Goal: Download file/media

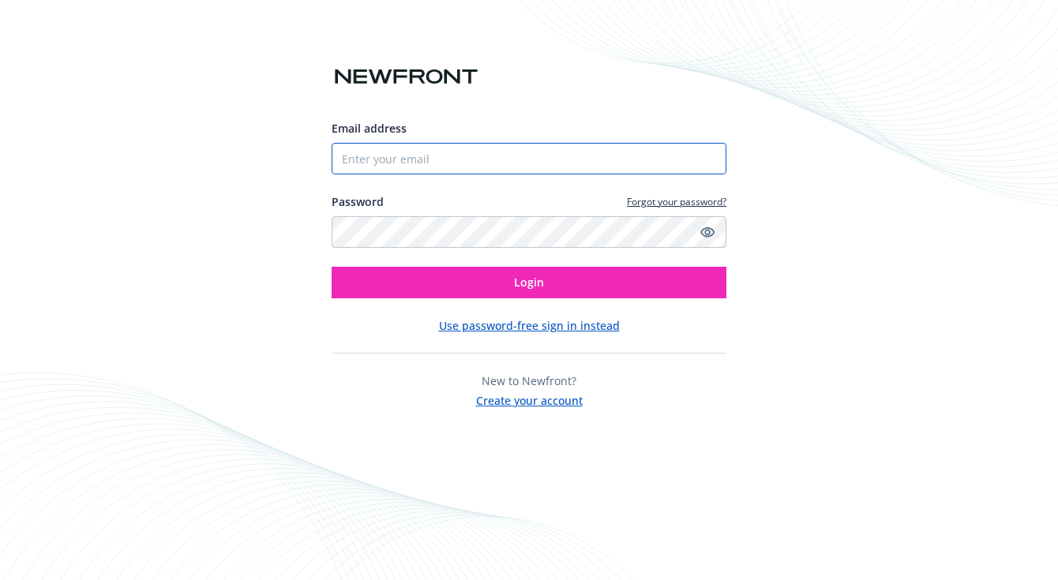
click at [429, 161] on input "Email address" at bounding box center [529, 159] width 395 height 32
type input "[MEDICAL_DATA][EMAIL_ADDRESS][DOMAIN_NAME]"
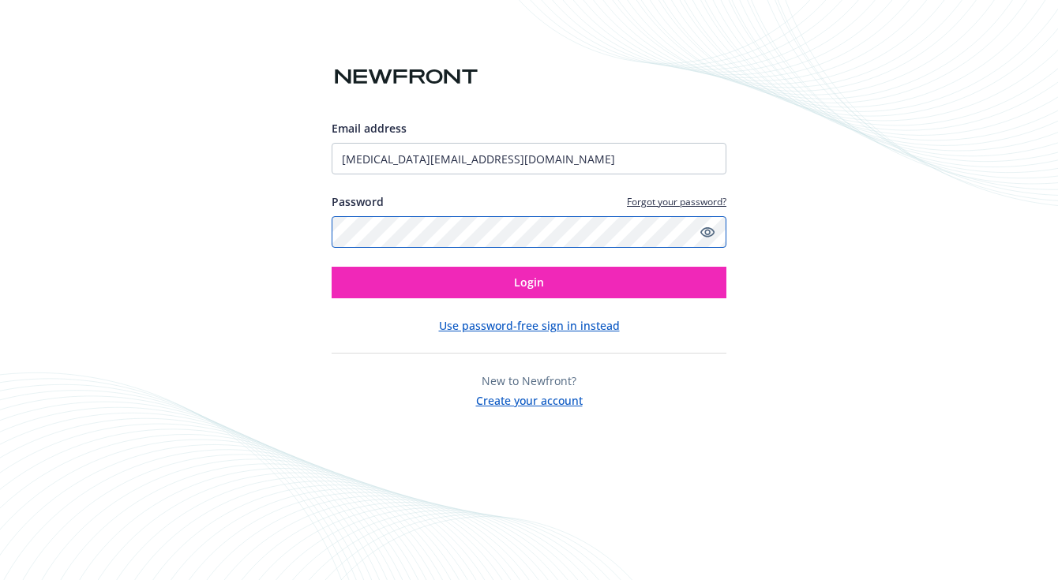
click at [332, 267] on button "Login" at bounding box center [529, 283] width 395 height 32
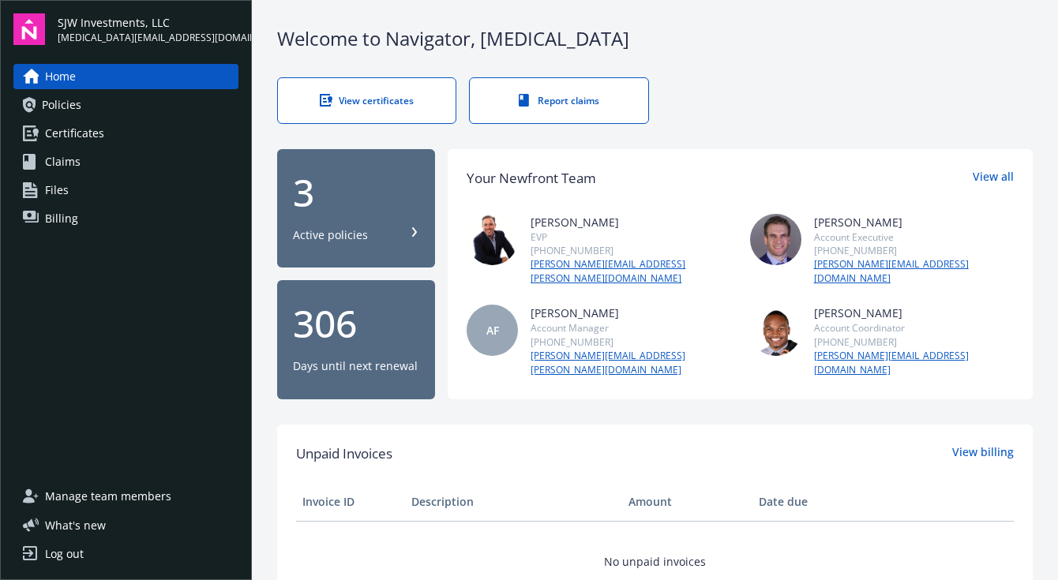
click at [372, 203] on div "3" at bounding box center [356, 193] width 126 height 38
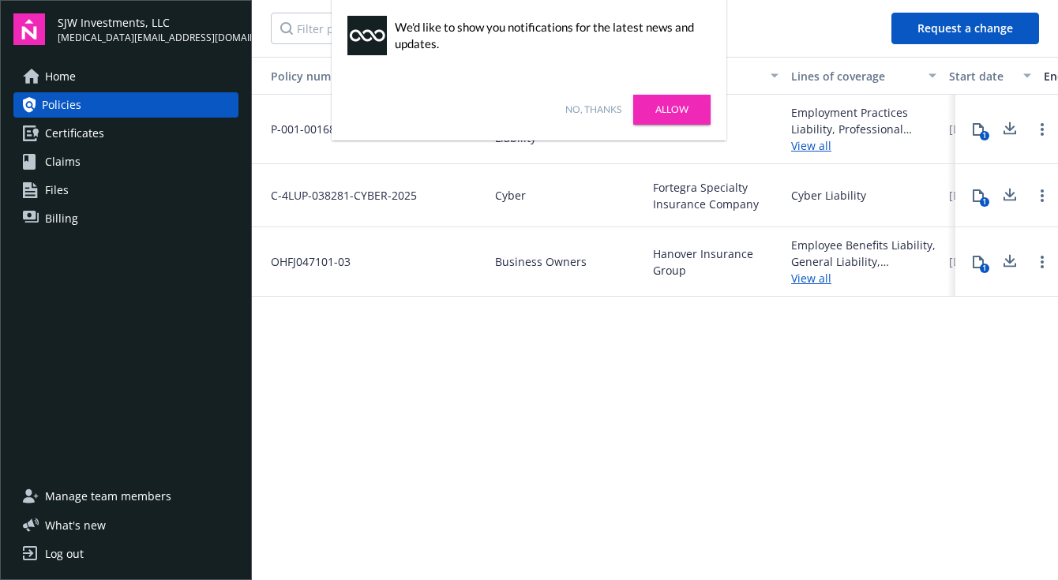
click at [590, 107] on link "No, thanks" at bounding box center [593, 110] width 56 height 14
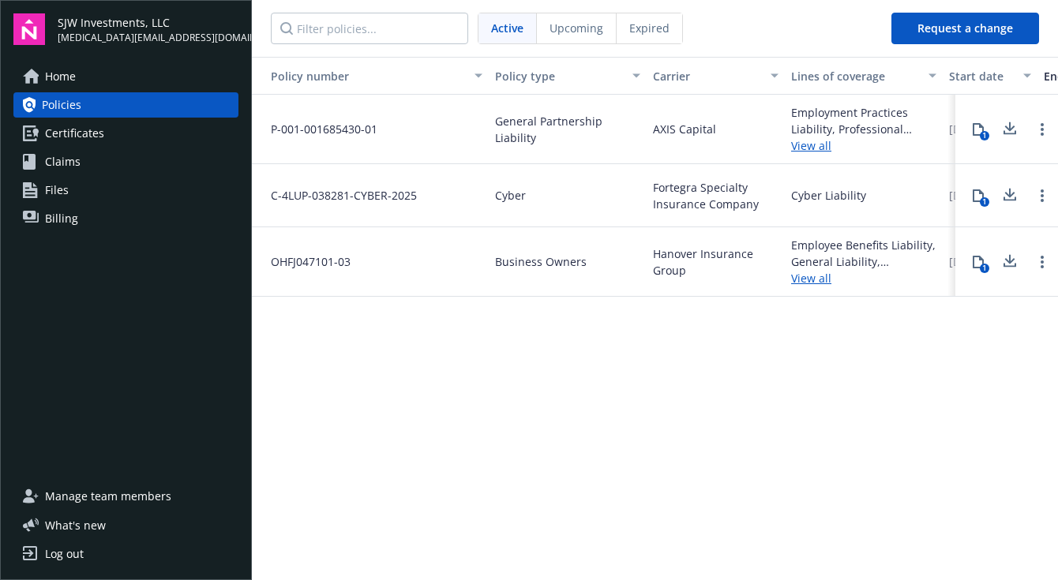
click at [815, 275] on link "View all" at bounding box center [863, 278] width 145 height 17
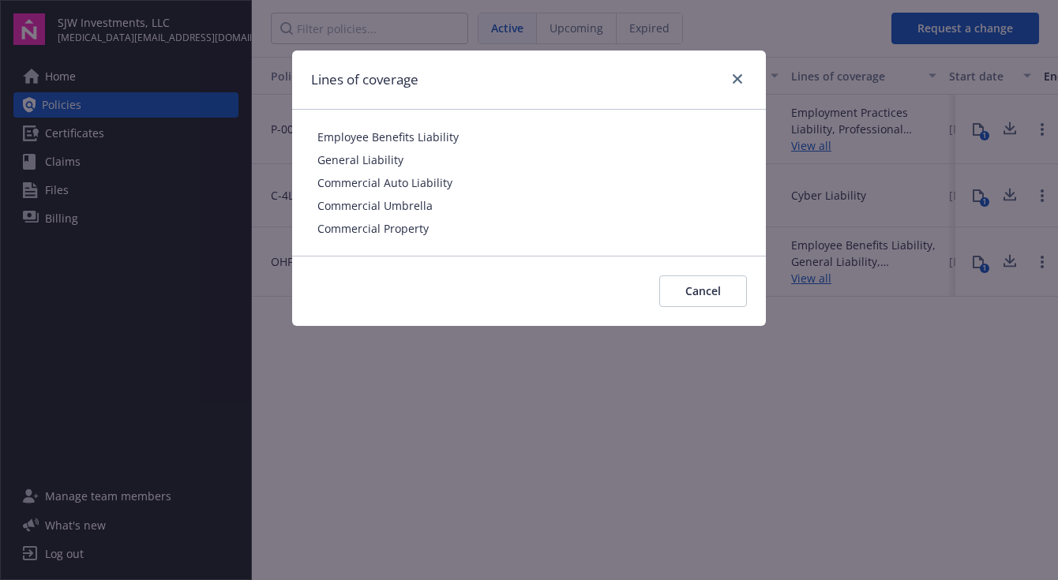
click at [748, 76] on div "Lines of coverage" at bounding box center [529, 80] width 474 height 59
click at [733, 78] on icon "close" at bounding box center [737, 78] width 9 height 9
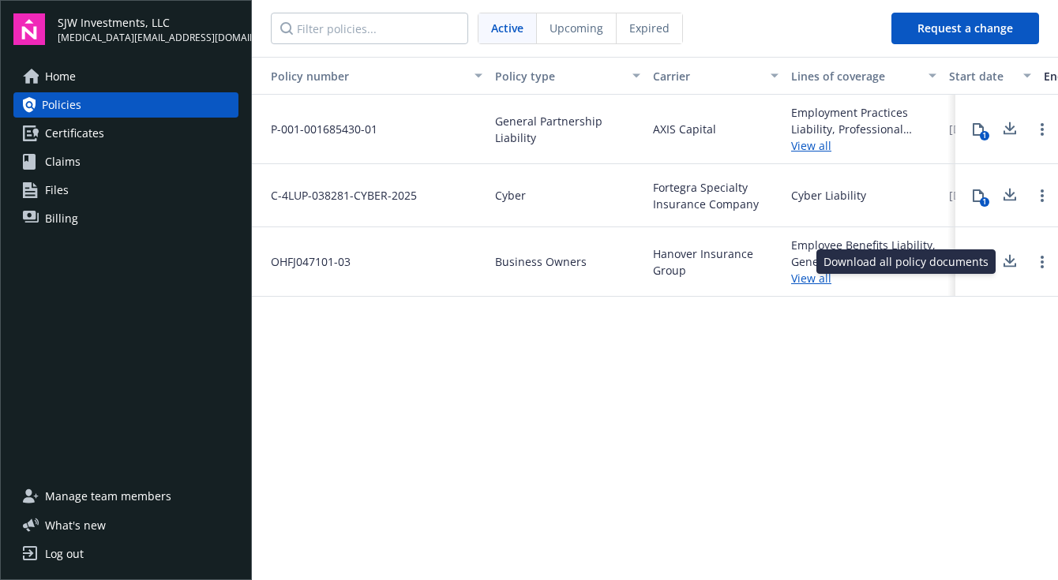
click at [1009, 266] on icon at bounding box center [1009, 265] width 13 height 4
click at [1009, 129] on icon at bounding box center [1010, 126] width 10 height 9
